Goal: Register for event/course

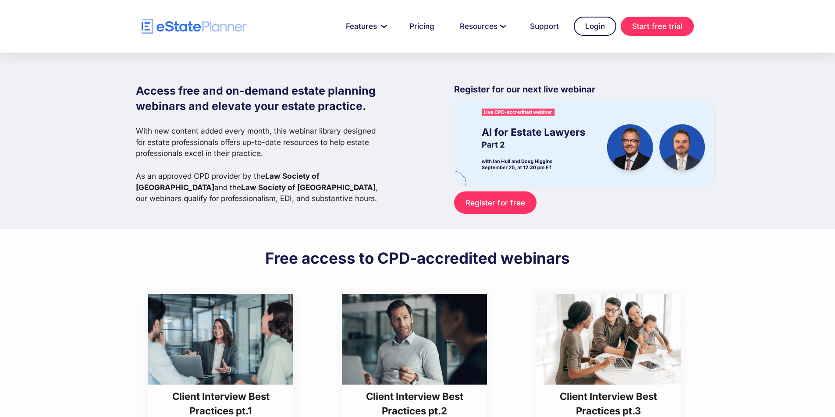
click at [770, 92] on div "Access free and on-demand estate planning webinars and elevate your estate prac…" at bounding box center [417, 141] width 835 height 176
drag, startPoint x: 770, startPoint y: 103, endPoint x: 769, endPoint y: 109, distance: 6.2
click at [769, 109] on div "Access free and on-demand estate planning webinars and elevate your estate prac…" at bounding box center [417, 141] width 835 height 176
drag, startPoint x: 129, startPoint y: 82, endPoint x: 42, endPoint y: 83, distance: 86.8
click at [43, 82] on div "Access free and on-demand estate planning webinars and elevate your estate prac…" at bounding box center [417, 141] width 835 height 176
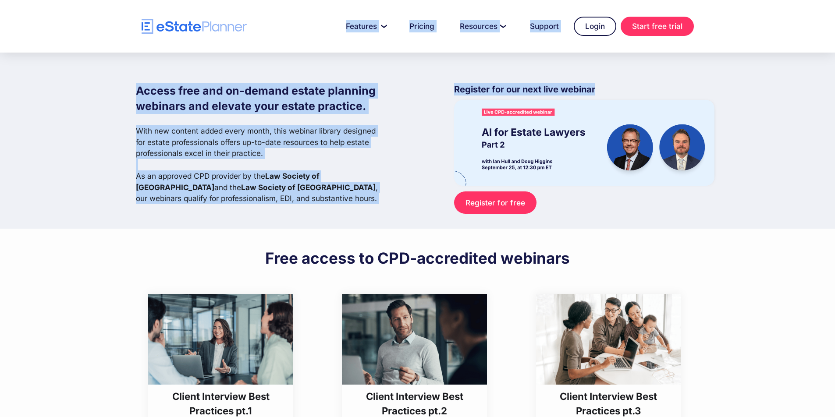
drag, startPoint x: 771, startPoint y: 29, endPoint x: 769, endPoint y: 86, distance: 57.5
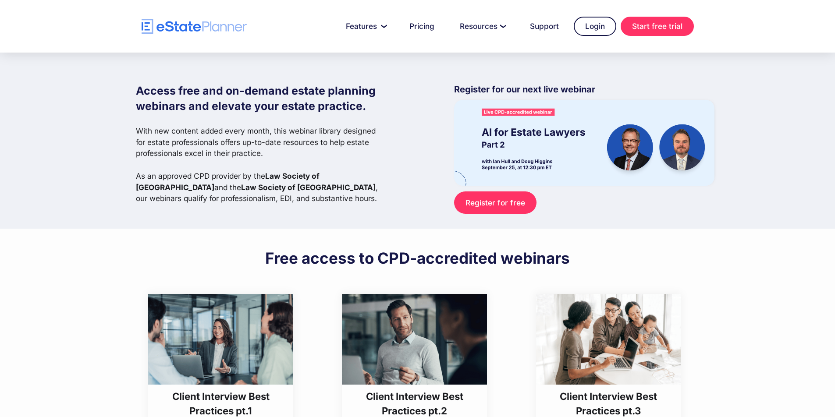
drag, startPoint x: 756, startPoint y: 274, endPoint x: 570, endPoint y: 307, distance: 188.3
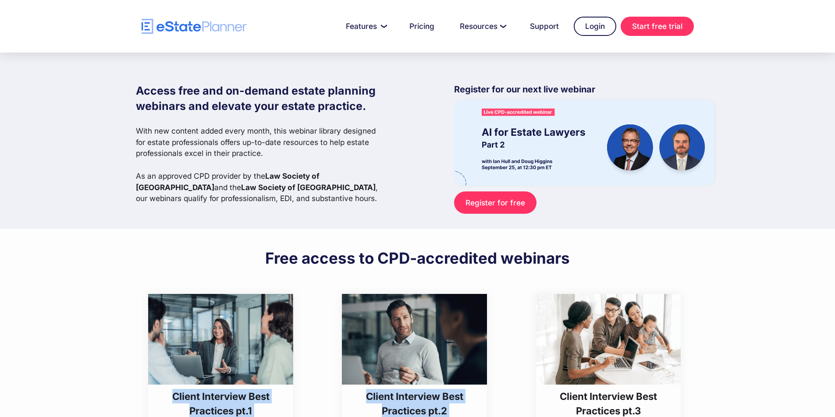
drag, startPoint x: 536, startPoint y: 291, endPoint x: 305, endPoint y: 318, distance: 232.1
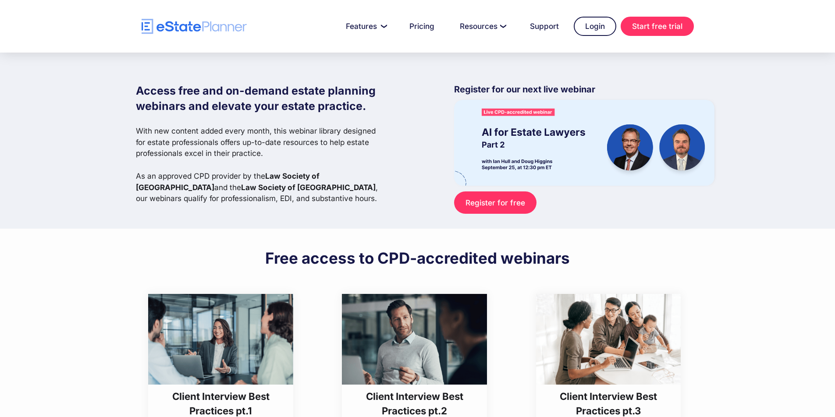
drag, startPoint x: 771, startPoint y: 147, endPoint x: 768, endPoint y: 155, distance: 8.5
click at [771, 156] on div "Access free and on-demand estate planning webinars and elevate your estate prac…" at bounding box center [417, 141] width 835 height 176
click at [771, 128] on div "Access free and on-demand estate planning webinars and elevate your estate prac…" at bounding box center [417, 141] width 835 height 176
drag, startPoint x: 771, startPoint y: 112, endPoint x: 770, endPoint y: 130, distance: 18.0
click at [771, 130] on div "Access free and on-demand estate planning webinars and elevate your estate prac…" at bounding box center [417, 141] width 835 height 176
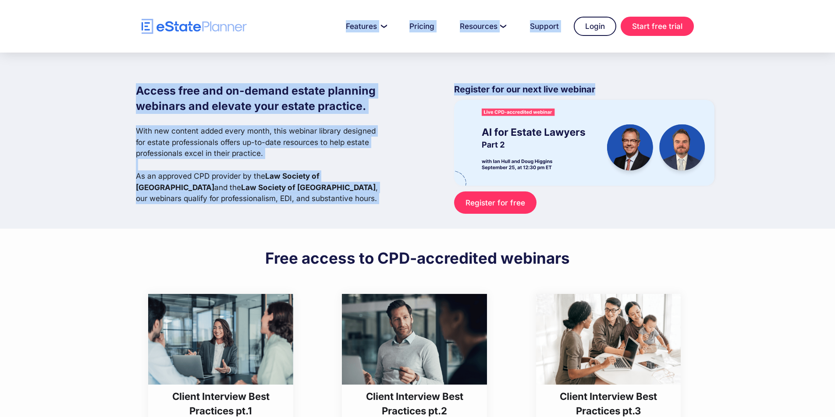
drag, startPoint x: 771, startPoint y: 45, endPoint x: 771, endPoint y: 75, distance: 30.7
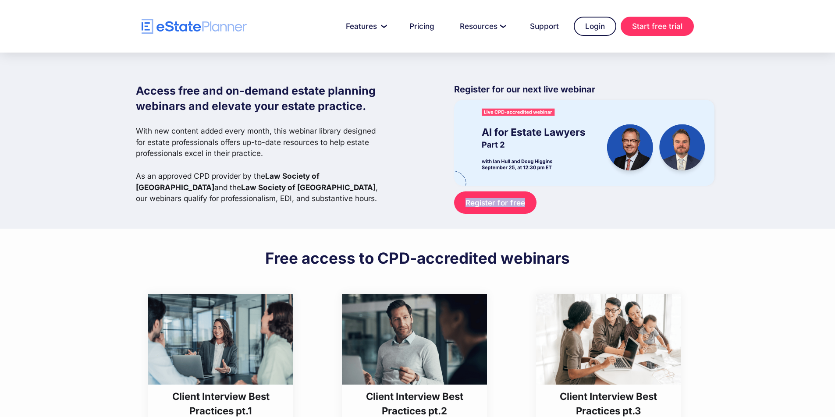
drag, startPoint x: 771, startPoint y: 140, endPoint x: 771, endPoint y: 194, distance: 53.9
click at [771, 195] on div "Access free and on-demand estate planning webinars and elevate your estate prac…" at bounding box center [417, 141] width 835 height 176
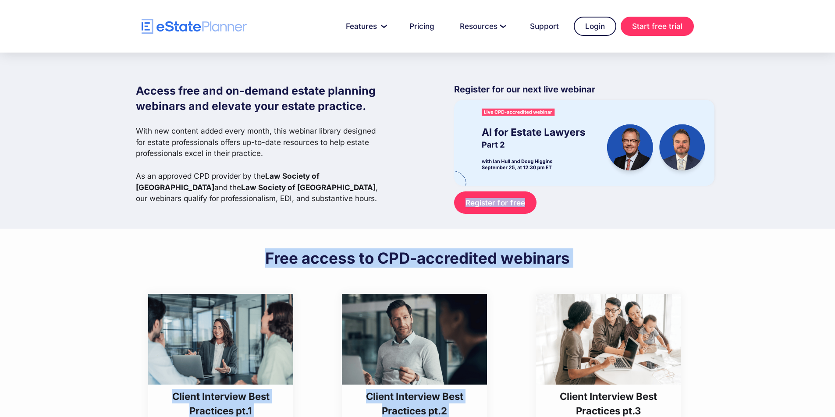
drag, startPoint x: 771, startPoint y: 188, endPoint x: 771, endPoint y: 258, distance: 69.7
click at [227, 350] on img at bounding box center [220, 339] width 145 height 91
click at [421, 257] on h2 "Free access to CPD-accredited webinars" at bounding box center [417, 258] width 305 height 19
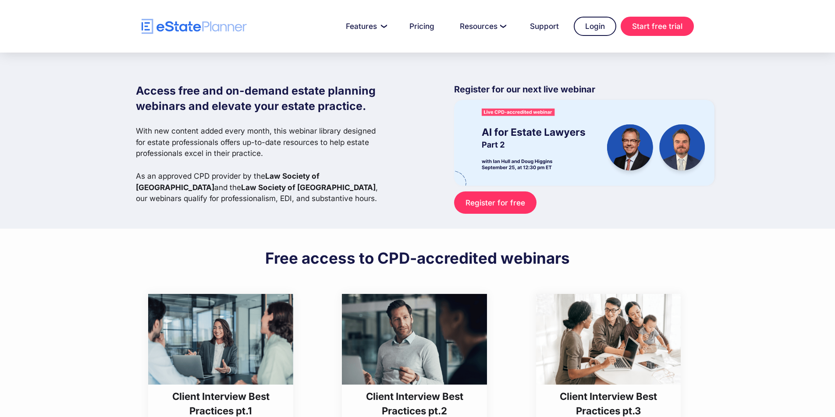
click at [420, 257] on h2 "Free access to CPD-accredited webinars" at bounding box center [417, 258] width 305 height 19
drag, startPoint x: 301, startPoint y: 261, endPoint x: 576, endPoint y: 225, distance: 278.0
drag, startPoint x: 527, startPoint y: 256, endPoint x: 522, endPoint y: 252, distance: 6.3
click at [522, 254] on h2 "Free access to CPD-accredited webinars" at bounding box center [417, 258] width 305 height 19
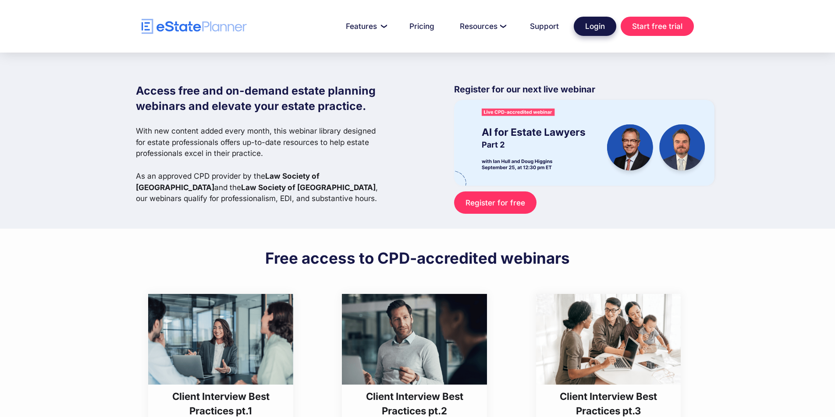
click at [590, 22] on link "Login" at bounding box center [595, 26] width 43 height 19
click at [771, 120] on div "Access free and on-demand estate planning webinars and elevate your estate prac…" at bounding box center [417, 141] width 835 height 176
click at [771, 117] on div "Access free and on-demand estate planning webinars and elevate your estate prac…" at bounding box center [417, 141] width 835 height 176
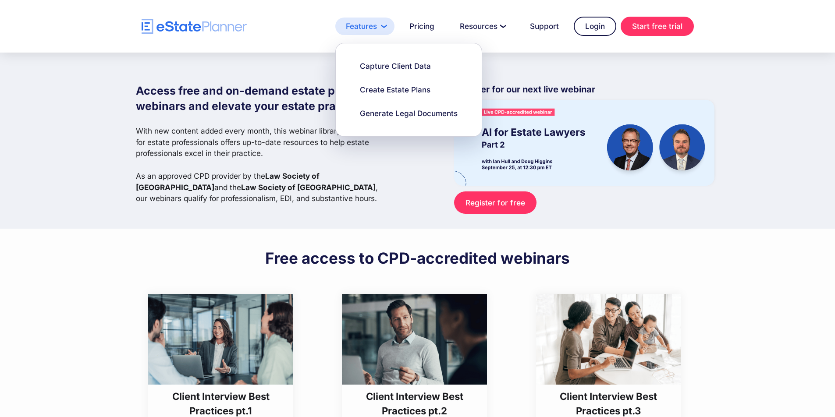
click at [355, 22] on link "Features" at bounding box center [364, 27] width 59 height 18
click at [355, 25] on link "Features" at bounding box center [364, 27] width 59 height 18
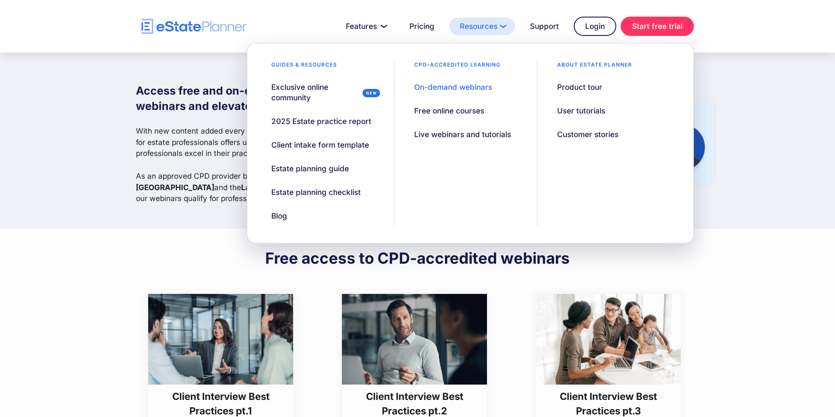
click at [489, 26] on link "Resources" at bounding box center [482, 27] width 66 height 18
click at [490, 26] on link "Resources" at bounding box center [482, 27] width 66 height 18
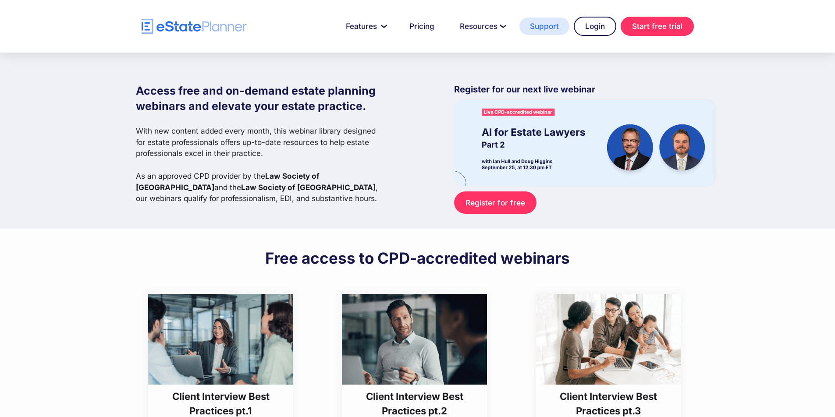
click at [546, 26] on link "Support" at bounding box center [544, 27] width 50 height 18
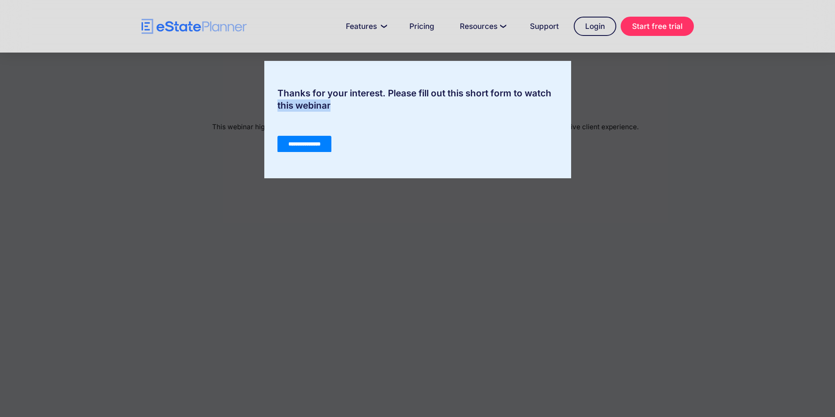
drag, startPoint x: 771, startPoint y: 77, endPoint x: 771, endPoint y: 100, distance: 23.2
click at [771, 100] on div "Thanks for your interest. Please fill out this short form to watch this webinar" at bounding box center [417, 208] width 835 height 417
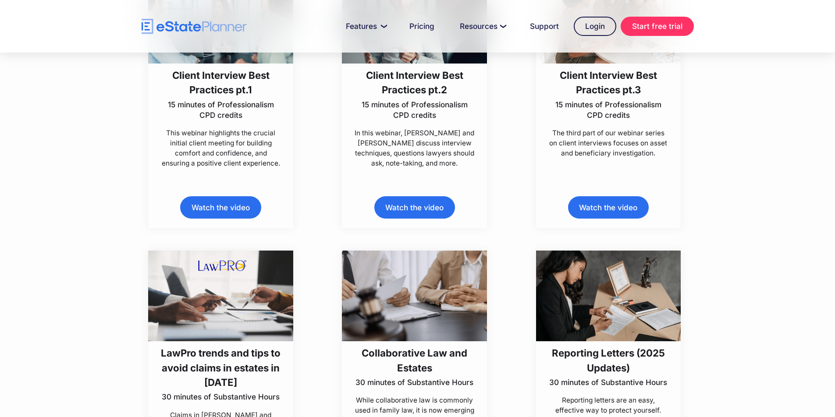
scroll to position [400, 0]
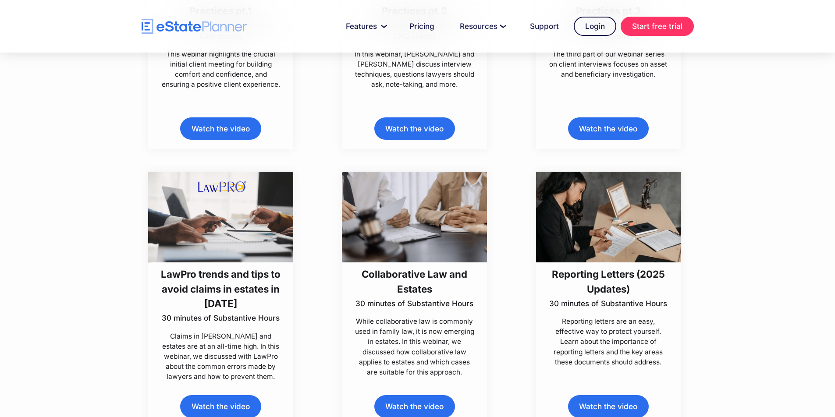
click at [227, 251] on img at bounding box center [220, 217] width 145 height 91
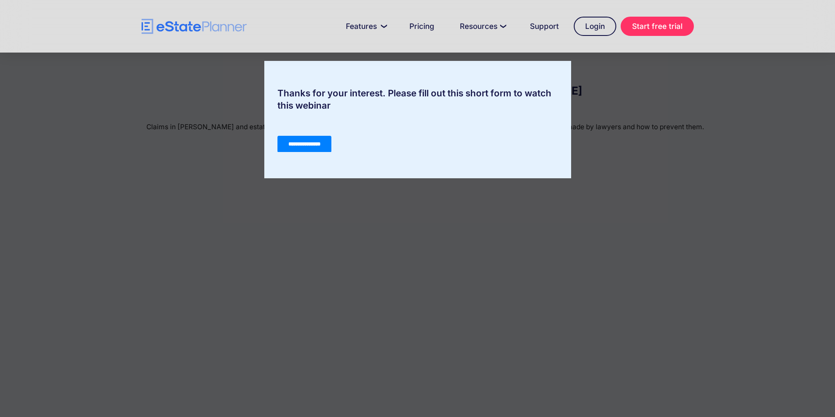
click at [425, 298] on div "Thanks for your interest. Please fill out this short form to watch this webinar" at bounding box center [417, 208] width 835 height 417
click at [316, 145] on input "**********" at bounding box center [304, 144] width 54 height 17
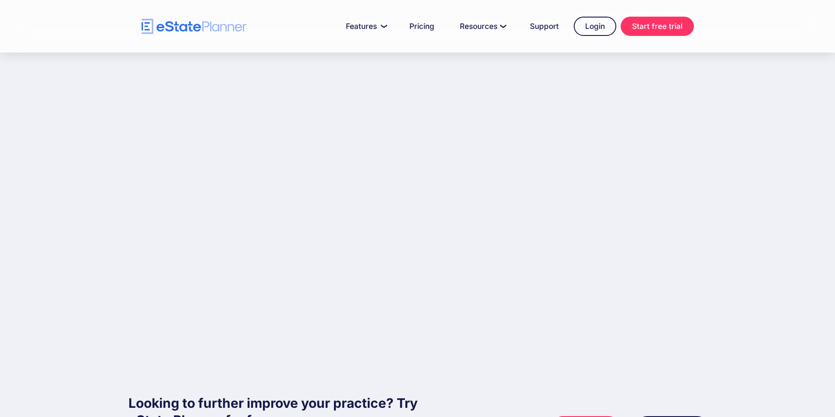
scroll to position [145, 0]
